Goal: Information Seeking & Learning: Learn about a topic

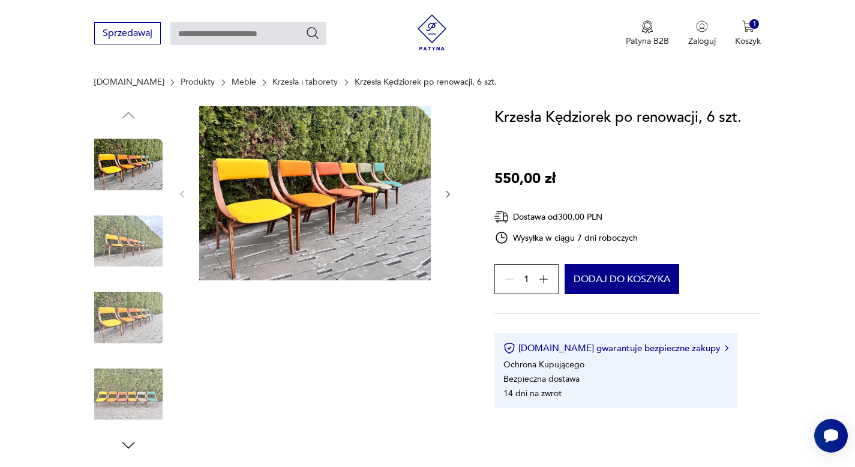
scroll to position [133, 0]
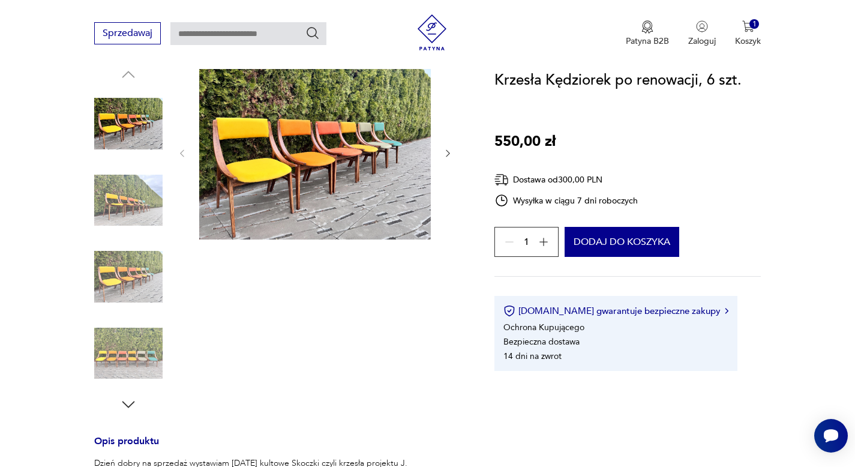
click at [511, 203] on div "Wysyłka w ciągu 7 dni roboczych" at bounding box center [567, 200] width 144 height 14
click at [505, 202] on icon at bounding box center [502, 200] width 14 height 14
drag, startPoint x: 514, startPoint y: 197, endPoint x: 531, endPoint y: 196, distance: 16.9
click at [526, 196] on div "Wysyłka w ciągu 7 dni roboczych" at bounding box center [567, 200] width 144 height 14
click at [534, 196] on div "Wysyłka w ciągu 7 dni roboczych" at bounding box center [567, 200] width 144 height 14
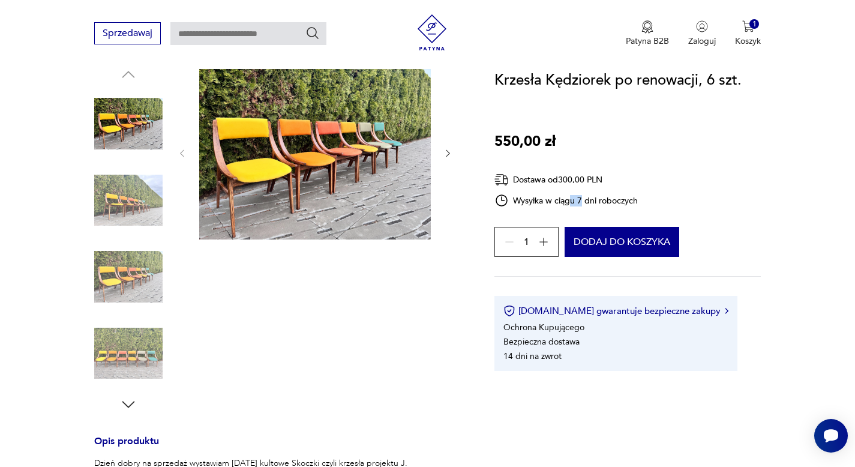
drag, startPoint x: 574, startPoint y: 199, endPoint x: 654, endPoint y: 198, distance: 79.8
click at [583, 199] on div "Wysyłka w ciągu 7 dni roboczych" at bounding box center [567, 200] width 144 height 14
drag, startPoint x: 666, startPoint y: 199, endPoint x: 671, endPoint y: 202, distance: 6.5
click at [671, 202] on div "Krzesła Kędziorek po renowacji, 6 szt. 550,00 zł Dostawa od 300,00 PLN Wysyłka …" at bounding box center [628, 220] width 267 height 302
click at [398, 295] on div at bounding box center [315, 239] width 276 height 348
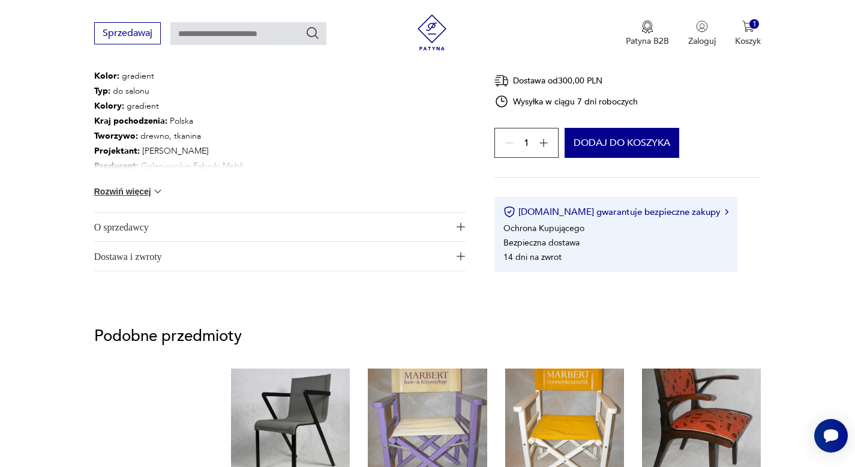
scroll to position [655, 0]
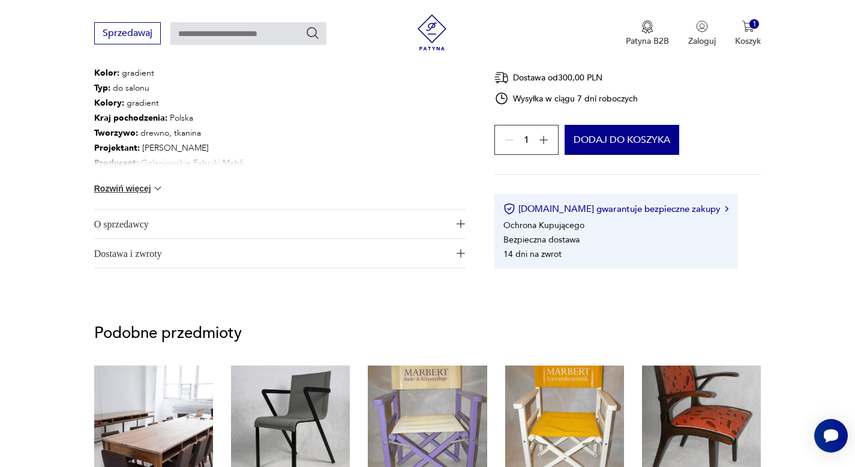
click at [420, 216] on span "O sprzedawcy" at bounding box center [271, 224] width 355 height 29
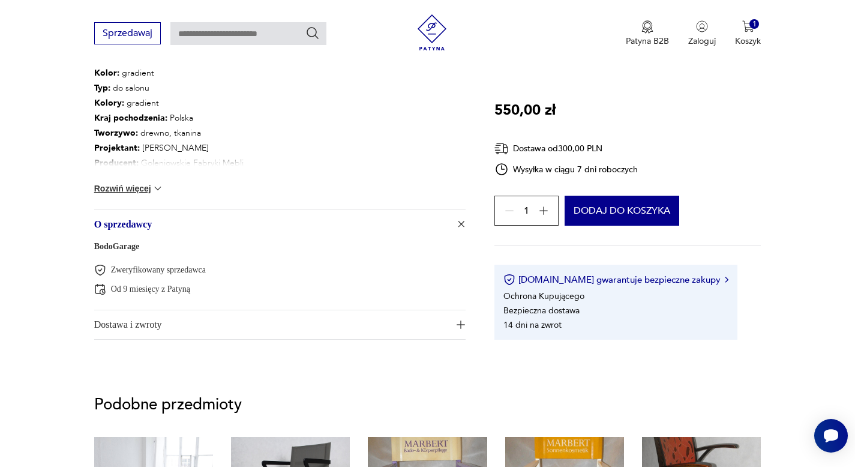
click at [383, 232] on span "O sprzedawcy" at bounding box center [271, 224] width 355 height 29
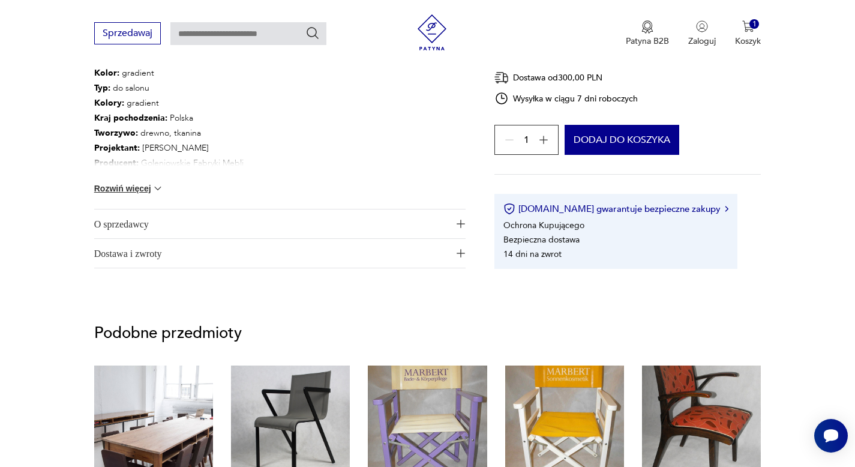
click at [363, 232] on span "O sprzedawcy" at bounding box center [271, 224] width 355 height 29
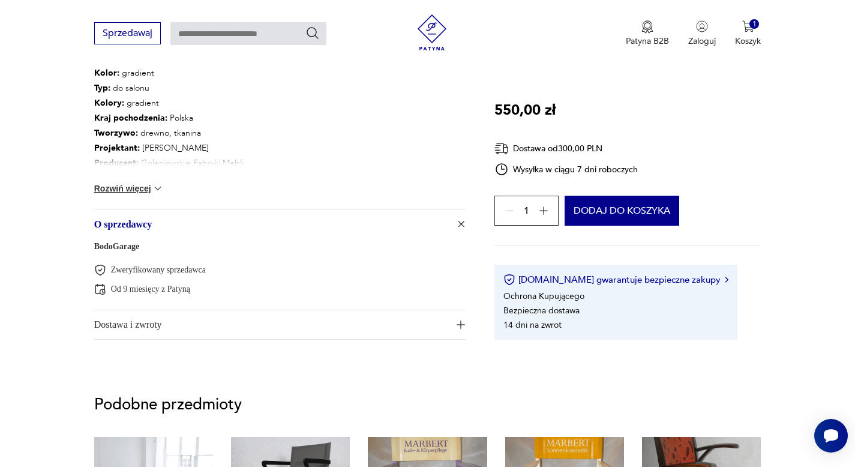
click at [340, 244] on div "BodoGarage Zweryfikowany sprzedawca Od 9 miesięcy z Patyną" at bounding box center [280, 273] width 372 height 71
click at [306, 328] on span "Dostawa i zwroty" at bounding box center [271, 324] width 355 height 29
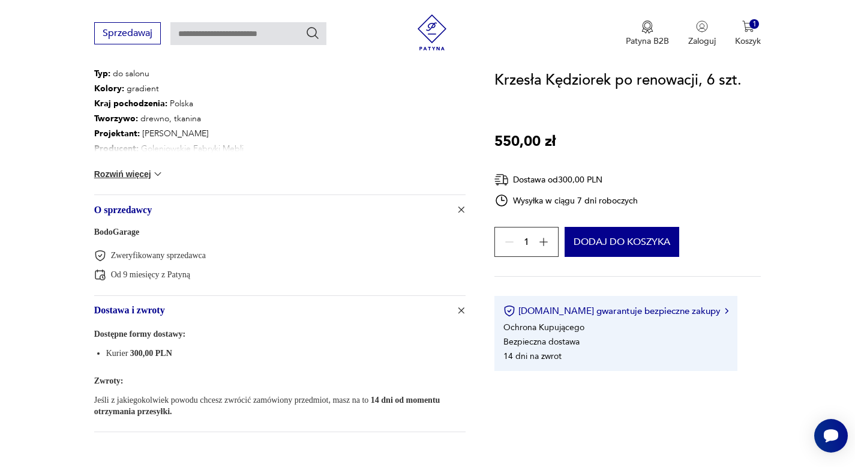
scroll to position [692, 0]
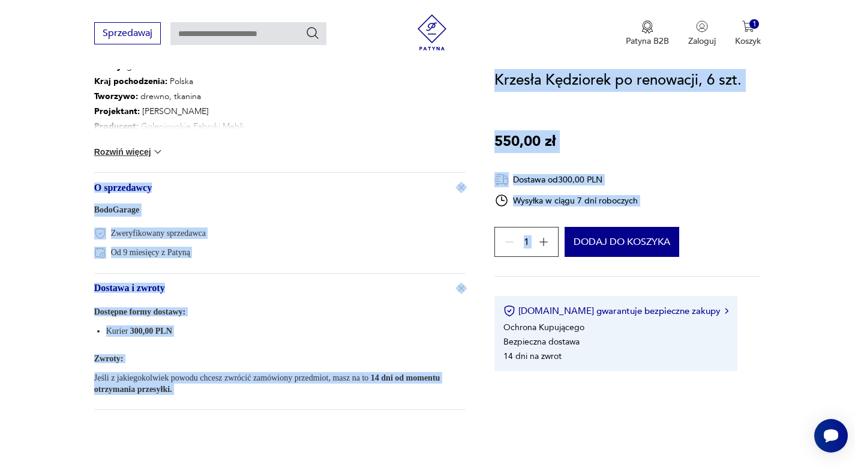
drag, startPoint x: 666, startPoint y: 199, endPoint x: 487, endPoint y: 193, distance: 179.0
click at [523, 196] on div "Wysyłka w ciągu 7 dni roboczych" at bounding box center [567, 200] width 144 height 14
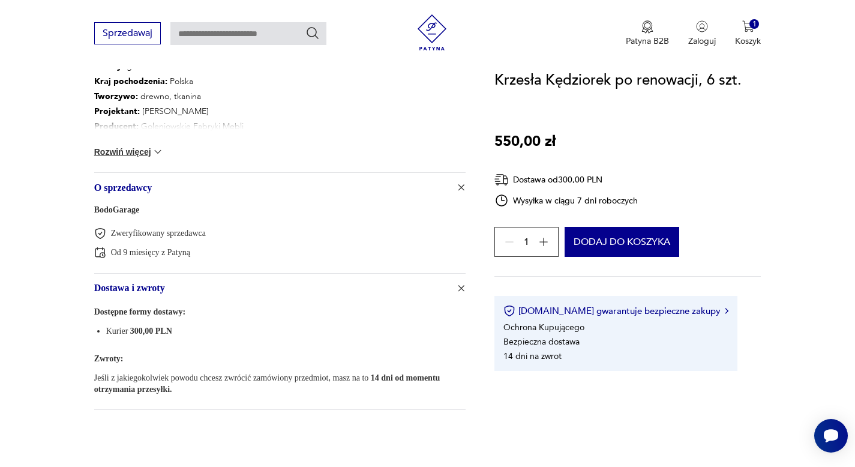
click at [518, 199] on div "Wysyłka w ciągu 7 dni roboczych" at bounding box center [567, 200] width 144 height 14
click at [620, 197] on div "Wysyłka w ciągu 7 dni roboczych" at bounding box center [567, 200] width 144 height 14
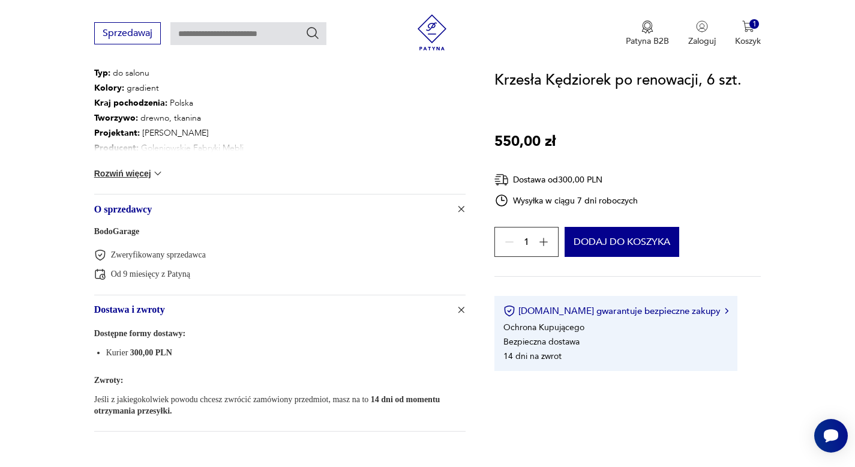
scroll to position [654, 0]
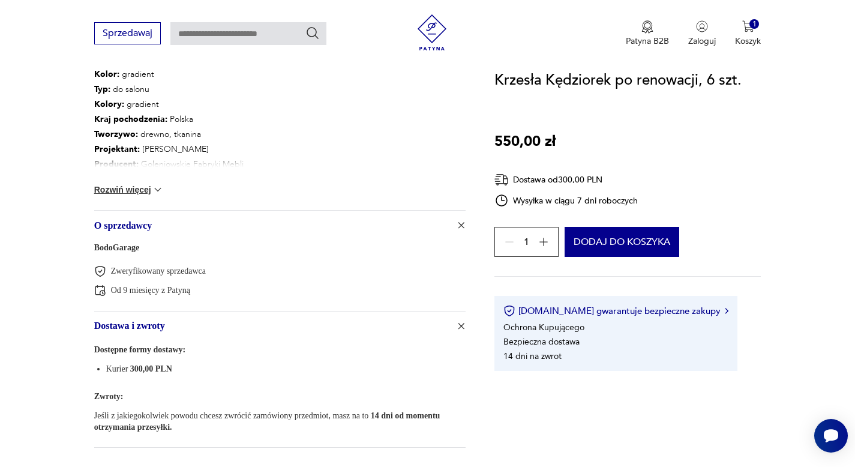
click at [147, 194] on button "Rozwiń więcej" at bounding box center [129, 190] width 70 height 12
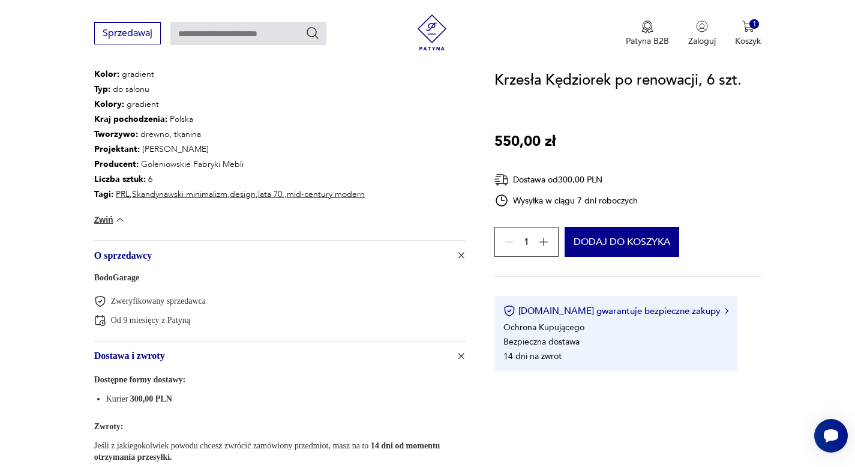
click at [124, 216] on img at bounding box center [120, 220] width 12 height 12
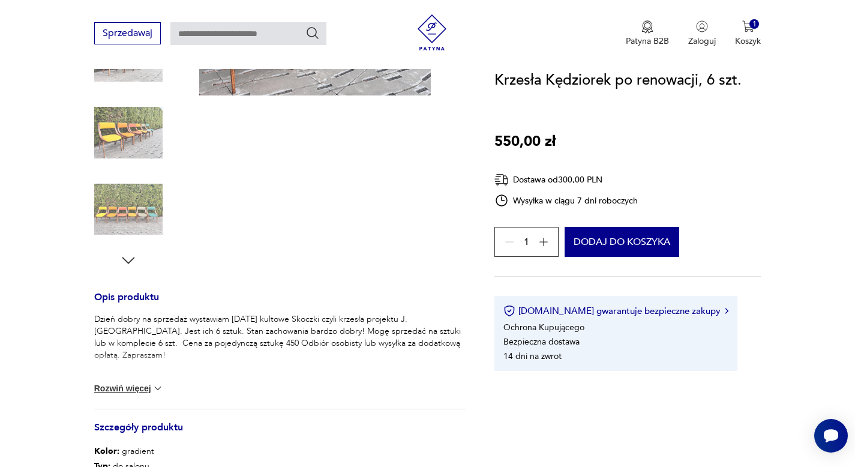
scroll to position [0, 0]
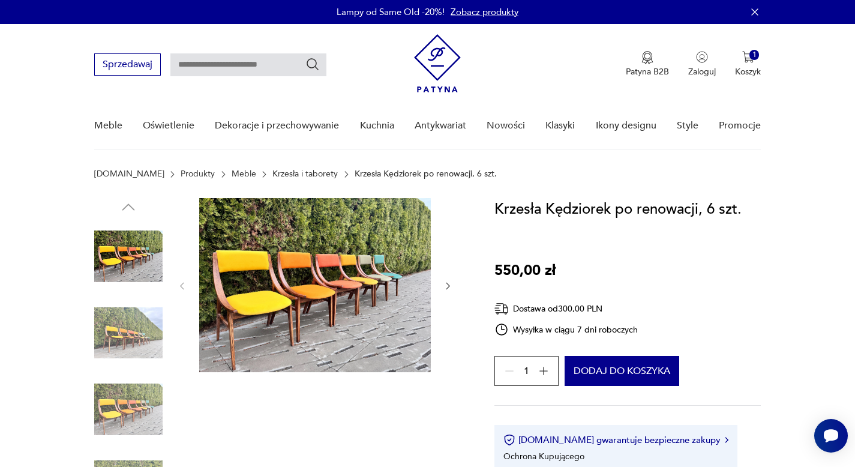
click at [439, 68] on img at bounding box center [437, 63] width 47 height 58
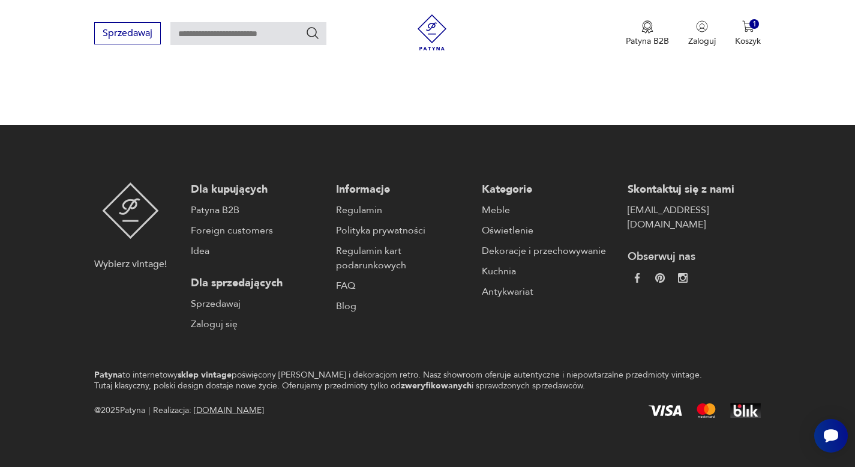
scroll to position [2862, 0]
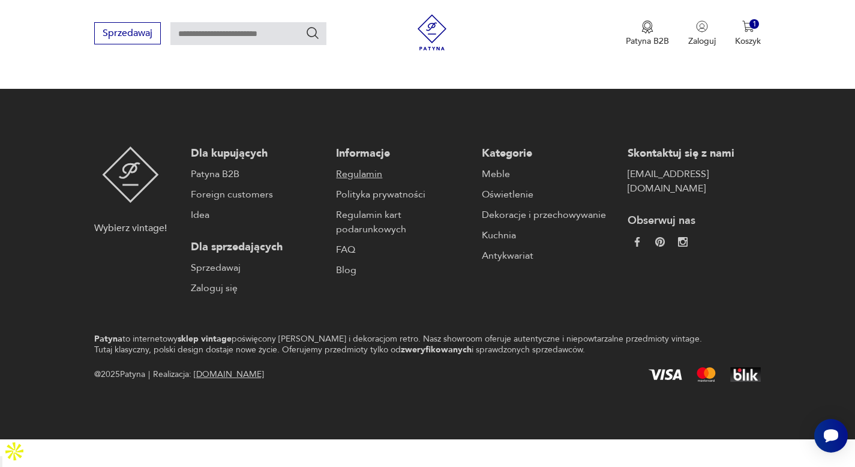
click at [369, 181] on link "Regulamin" at bounding box center [403, 174] width 134 height 14
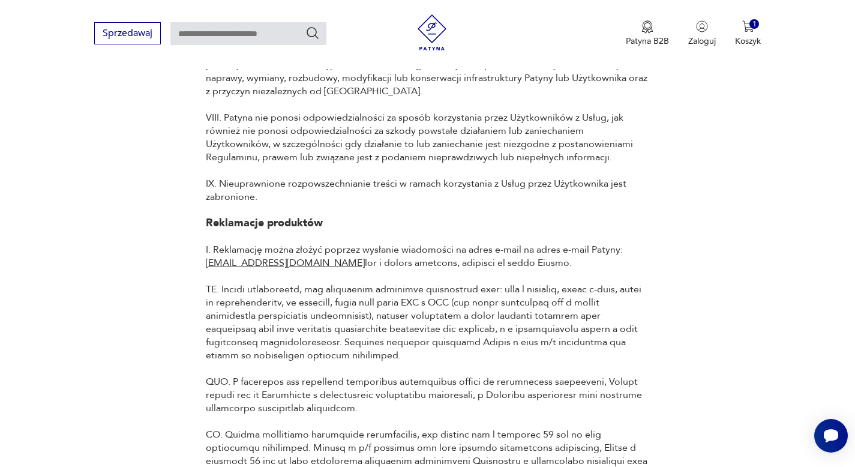
scroll to position [3313, 0]
